Goal: Information Seeking & Learning: Learn about a topic

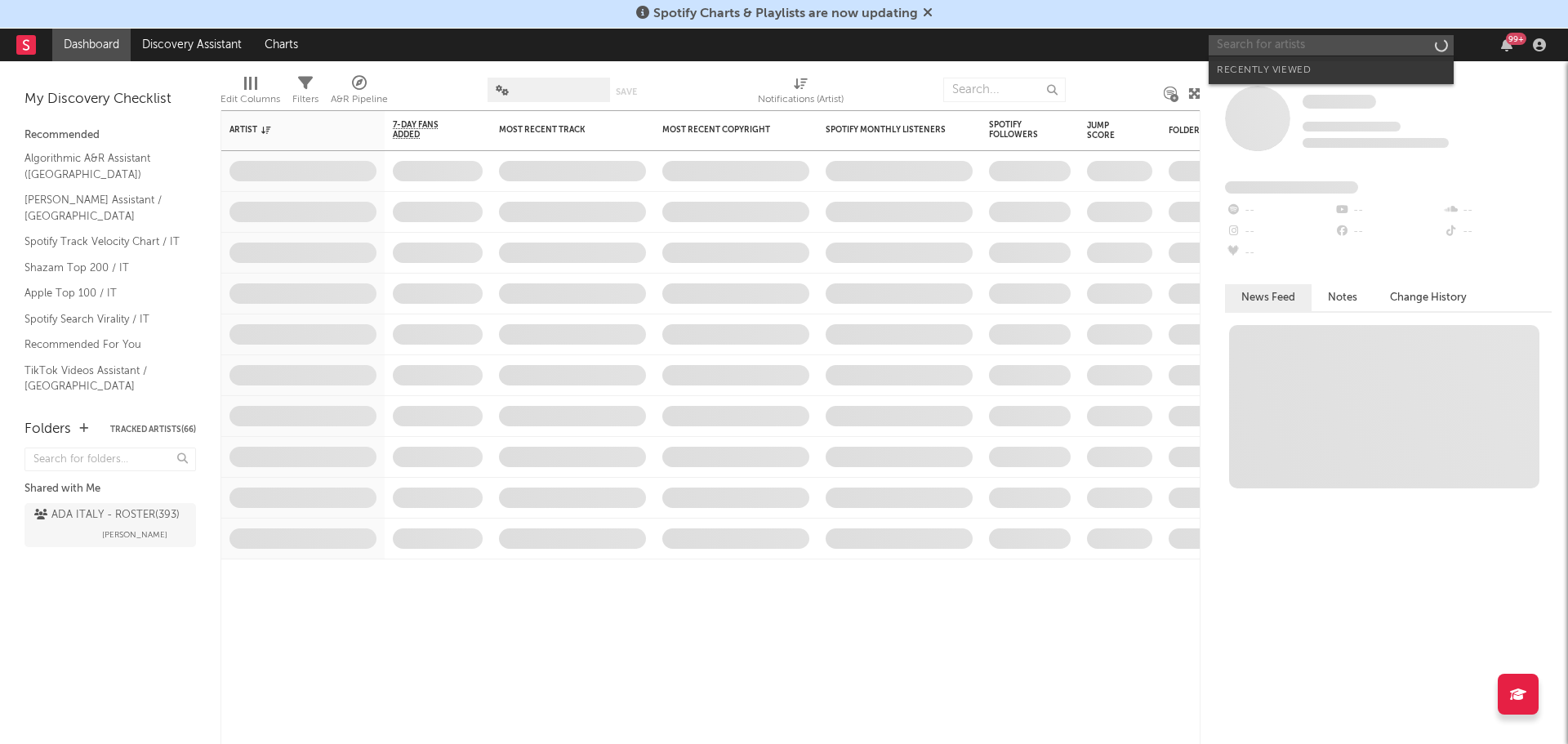
click at [1289, 46] on input "text" at bounding box center [1331, 45] width 245 height 20
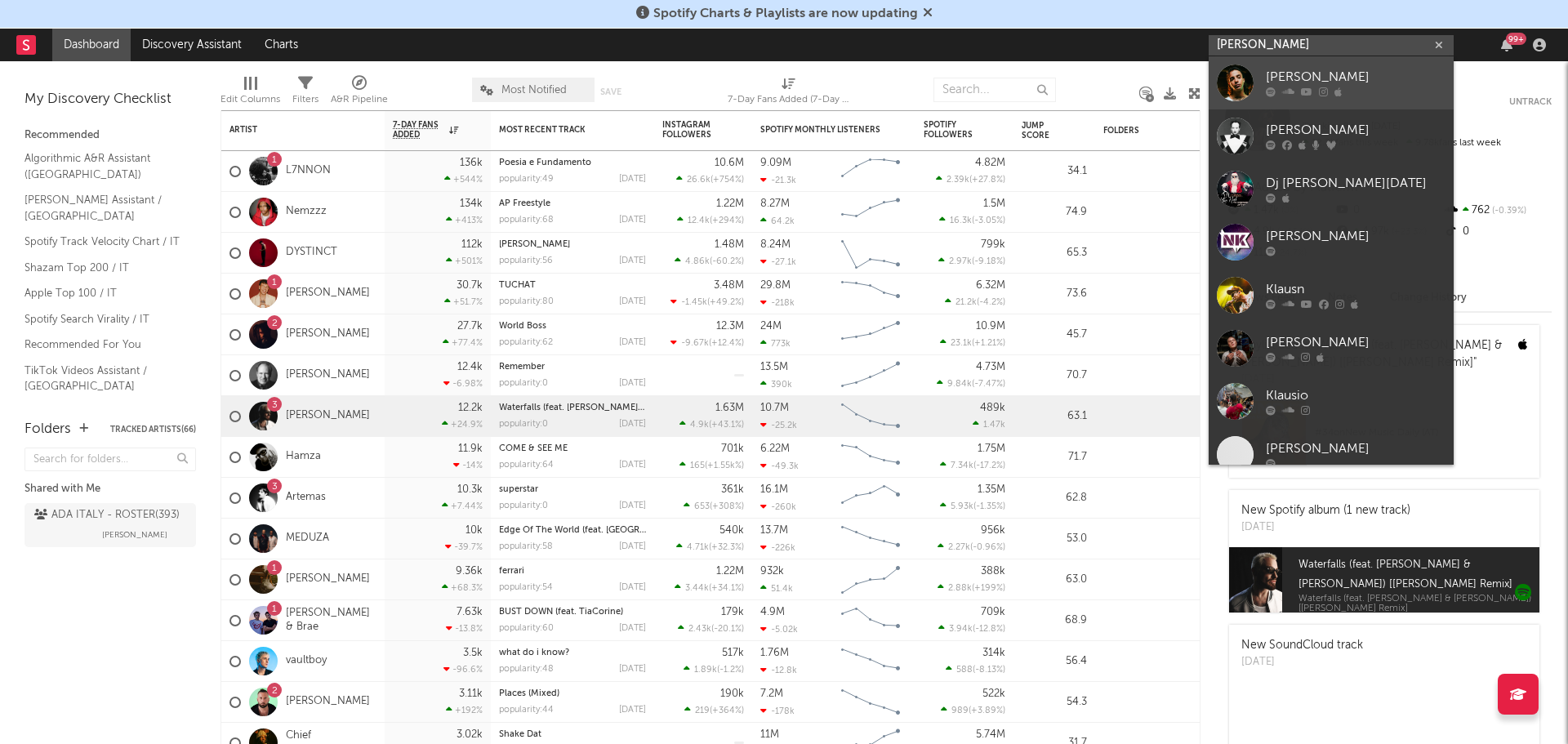
type input "[PERSON_NAME]"
click at [1307, 82] on div "[PERSON_NAME]" at bounding box center [1356, 77] width 180 height 19
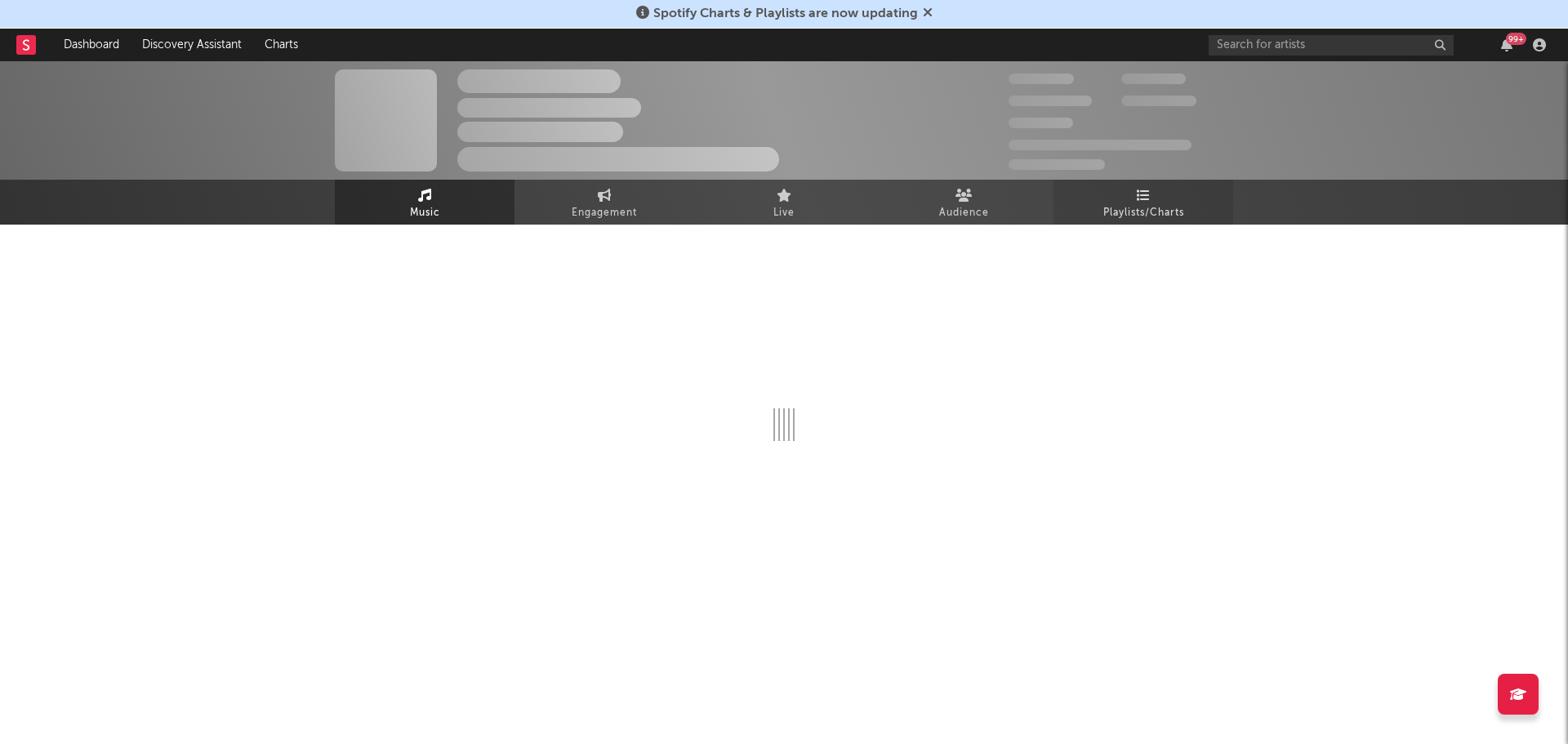
click at [1136, 207] on span "Playlists/Charts" at bounding box center [1143, 213] width 81 height 19
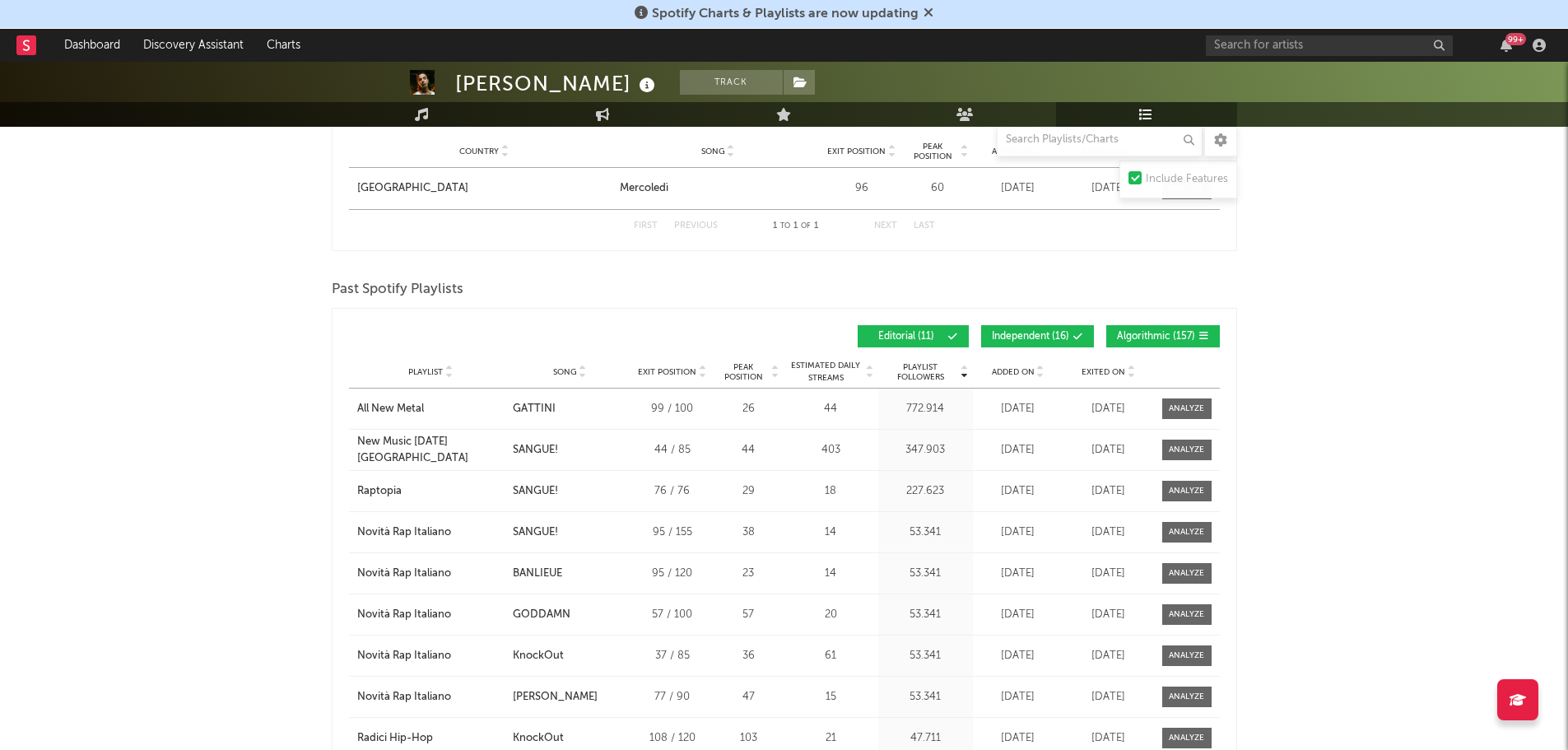
scroll to position [641, 0]
click at [1033, 336] on span "Independent ( 16 )" at bounding box center [1030, 336] width 77 height 10
click at [1135, 326] on button "Algorithmic ( 157 )" at bounding box center [1163, 336] width 114 height 22
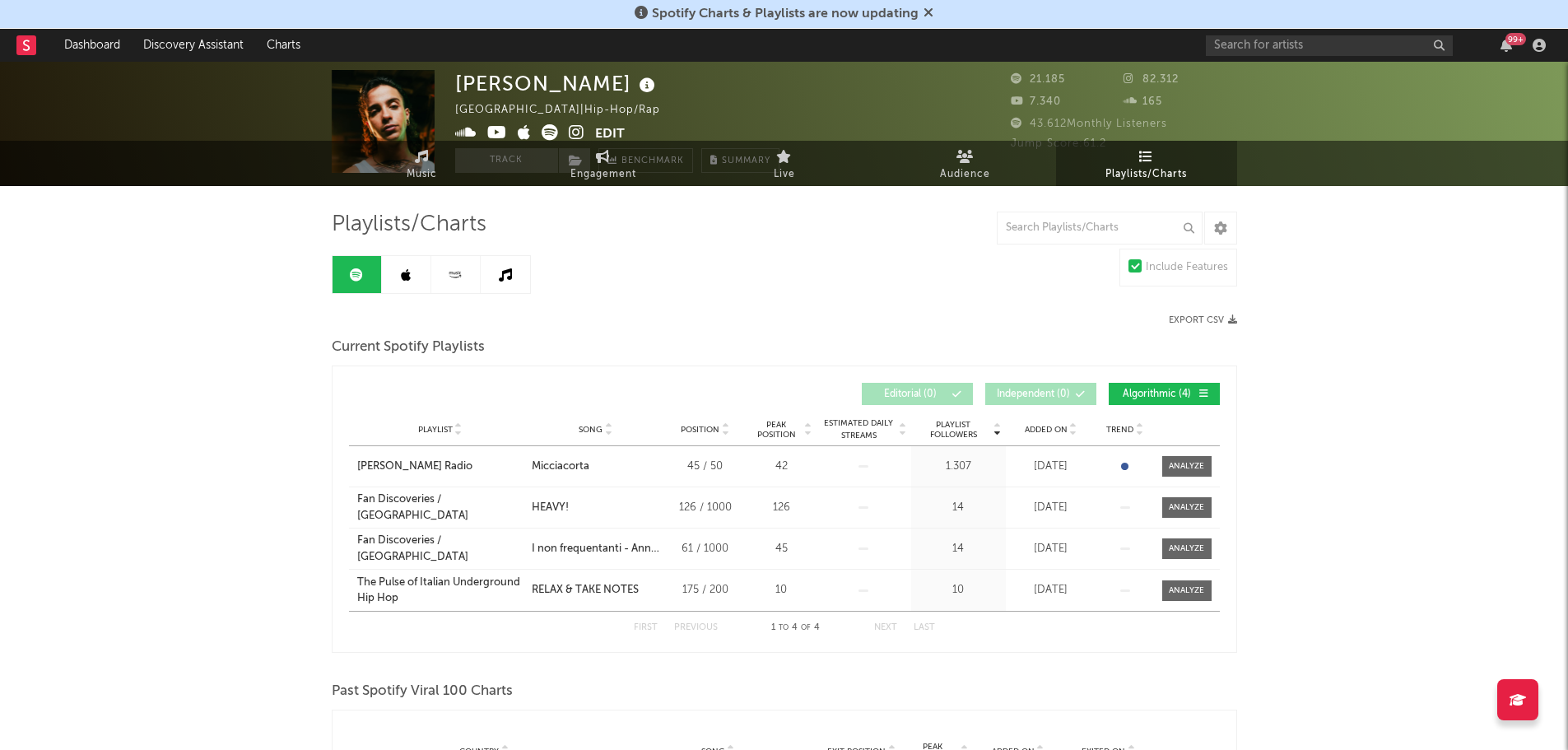
scroll to position [0, 0]
